Goal: Find contact information: Find contact information

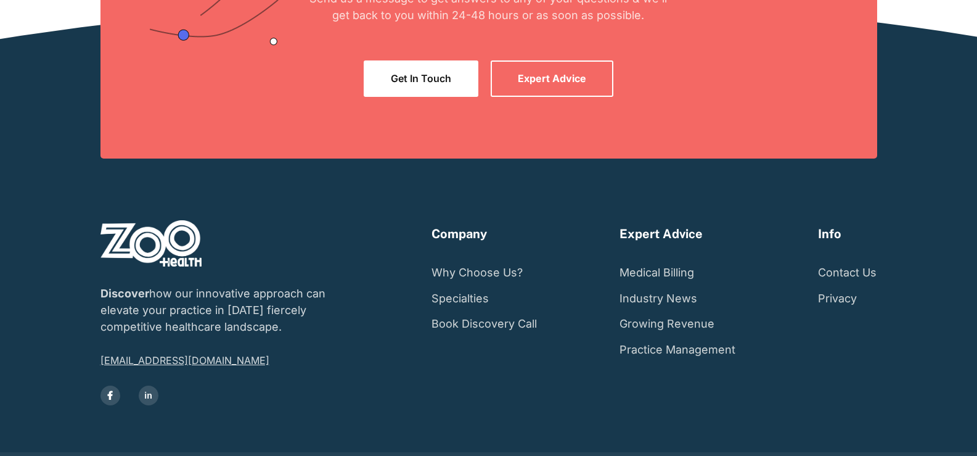
scroll to position [2325, 0]
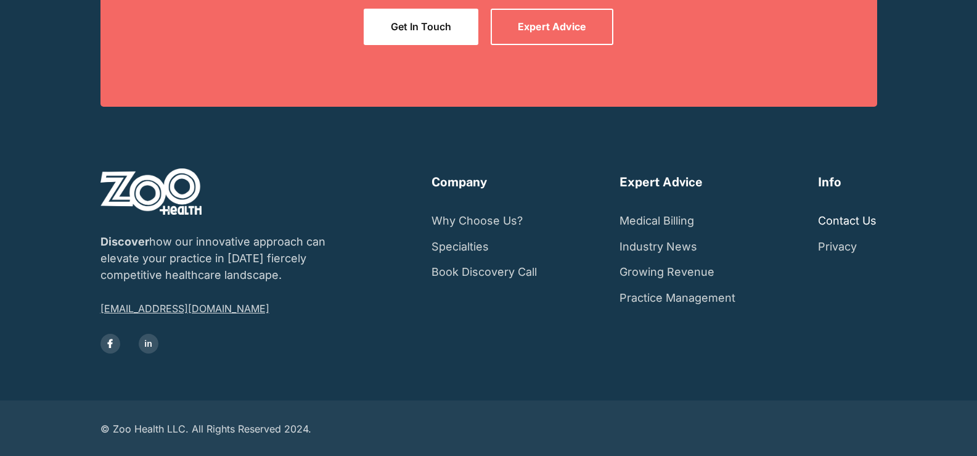
click at [833, 223] on link "Contact Us" at bounding box center [847, 221] width 59 height 26
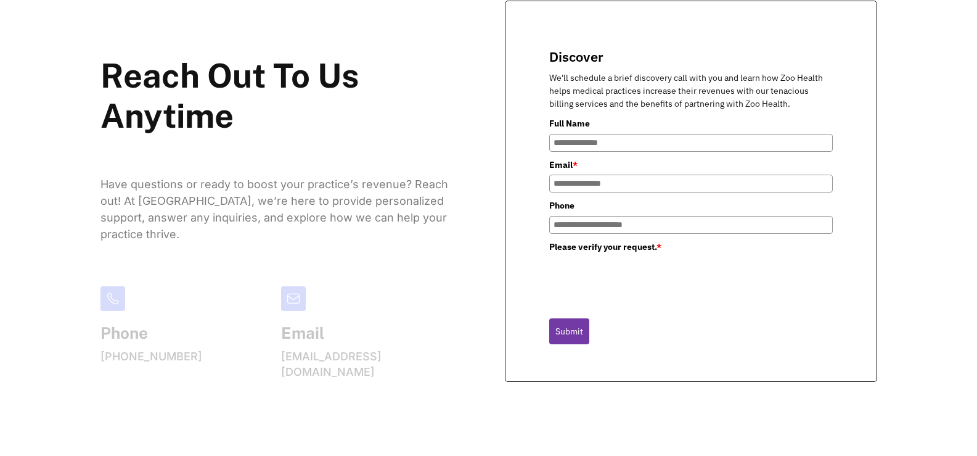
scroll to position [370, 0]
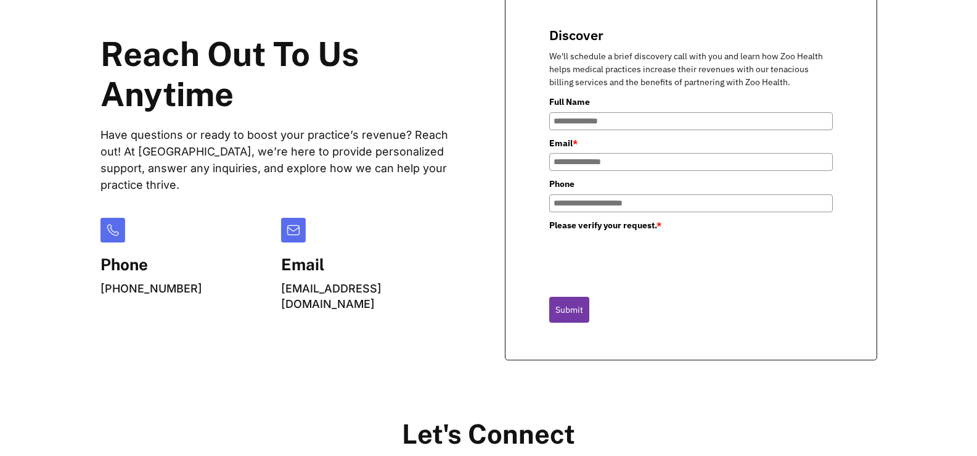
click at [929, 5] on div "Reach Out To Us Anytime Have questions or ready to boost your practice’s revenu…" at bounding box center [489, 230] width 928 height 575
click at [51, 0] on div "Reach Out To Us Anytime Have questions or ready to boost your practice’s revenu…" at bounding box center [489, 230] width 928 height 575
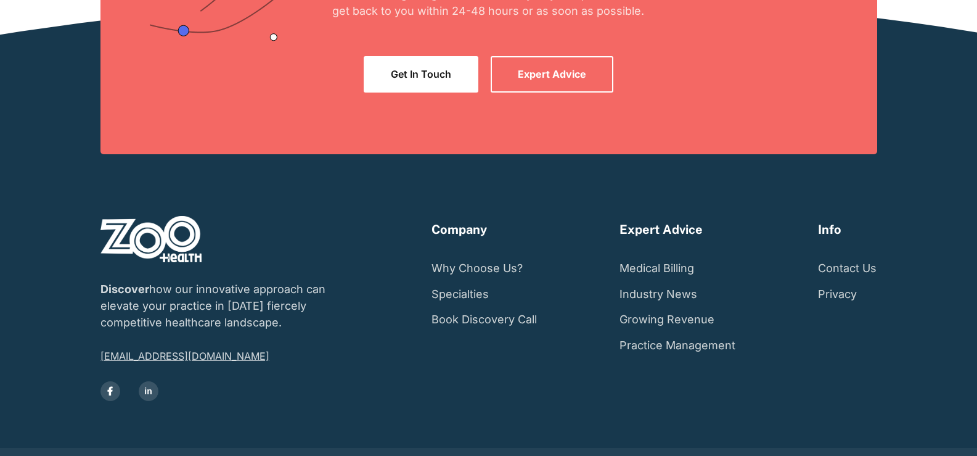
scroll to position [2294, 0]
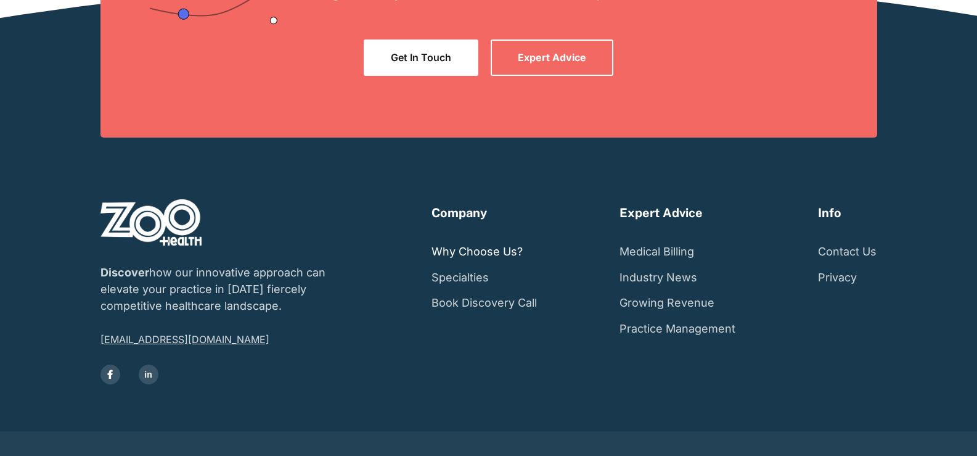
click at [479, 257] on link "Why Choose Us?" at bounding box center [477, 252] width 91 height 26
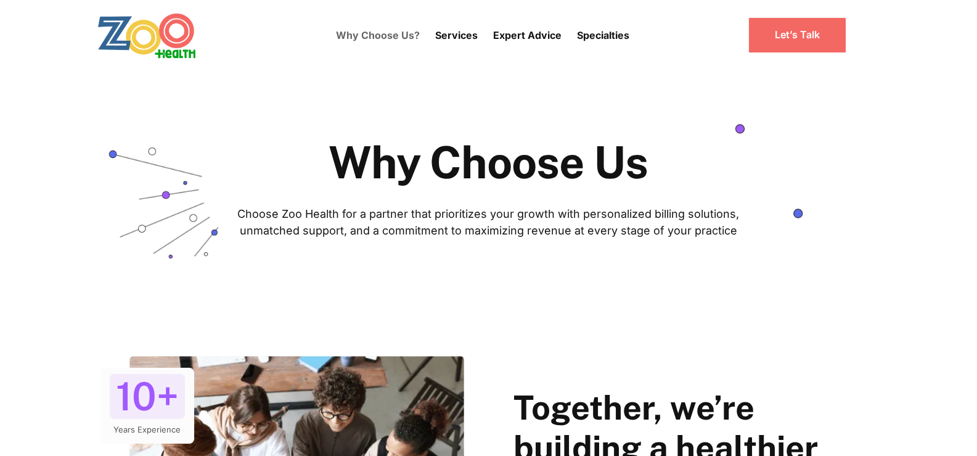
click at [479, 258] on div "Why Choose Us Choose Zoo Health for a partner that prioritizes your growth with…" at bounding box center [488, 169] width 977 height 199
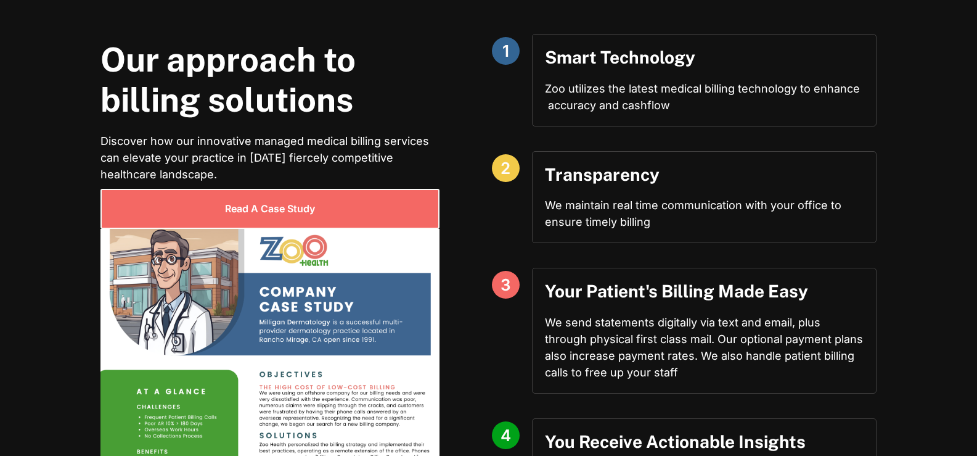
scroll to position [839, 0]
